Goal: Check status

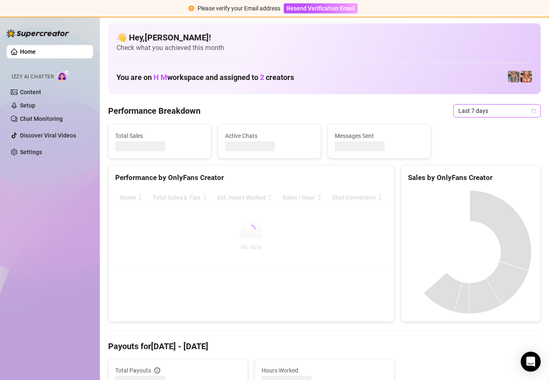
click at [521, 108] on span "Last 7 days" at bounding box center [497, 110] width 77 height 12
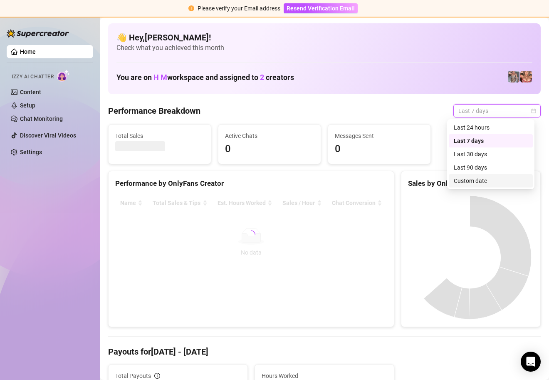
click at [487, 183] on div "Custom date" at bounding box center [491, 180] width 74 height 9
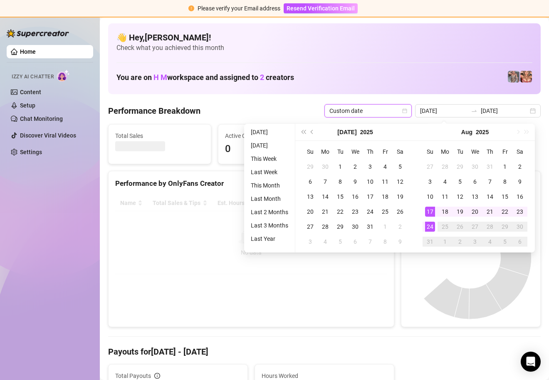
type input "[DATE]"
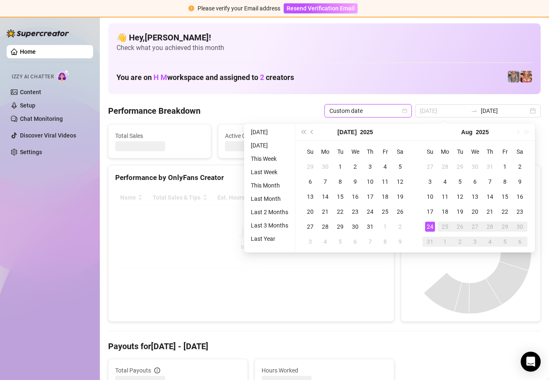
click at [429, 226] on div "24" at bounding box center [430, 226] width 10 height 10
type input "2025-08-24"
